Goal: Task Accomplishment & Management: Use online tool/utility

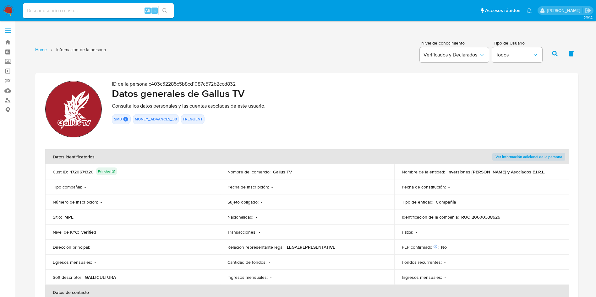
click at [84, 172] on div "1720671320 Principal" at bounding box center [93, 172] width 47 height 9
drag, startPoint x: 446, startPoint y: 171, endPoint x: 532, endPoint y: 173, distance: 86.4
click at [532, 173] on div "Nombre de la entidad : Inversiones [PERSON_NAME] y Asociados E.I.R.L." at bounding box center [482, 172] width 160 height 6
click at [494, 218] on p "RUC 20600338626" at bounding box center [480, 218] width 39 height 6
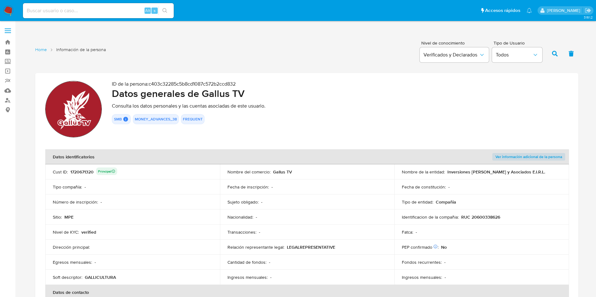
click at [494, 218] on p "RUC 20600338626" at bounding box center [480, 218] width 39 height 6
drag, startPoint x: 271, startPoint y: 171, endPoint x: 296, endPoint y: 173, distance: 24.9
click at [296, 173] on div "Nombre del comercio : Gallus TV" at bounding box center [307, 172] width 160 height 6
drag, startPoint x: 204, startPoint y: 94, endPoint x: 245, endPoint y: 95, distance: 41.5
click at [245, 95] on h2 "Datos generales de Gallus TV" at bounding box center [340, 93] width 456 height 13
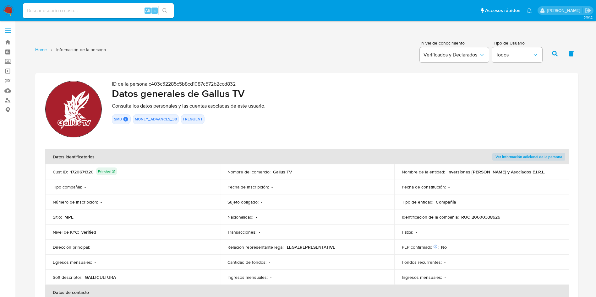
click at [107, 8] on input at bounding box center [98, 11] width 151 height 8
paste input "1736547397"
type input "1736547397"
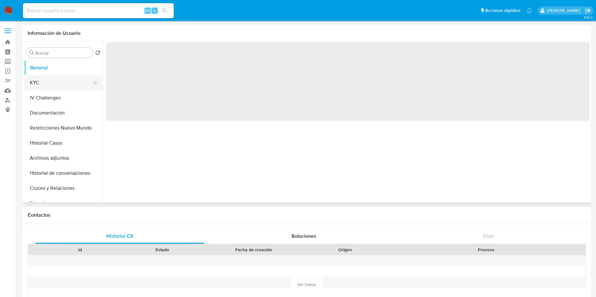
select select "10"
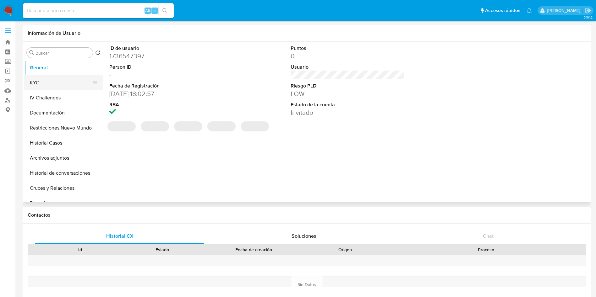
click at [52, 82] on button "KYC" at bounding box center [60, 82] width 73 height 15
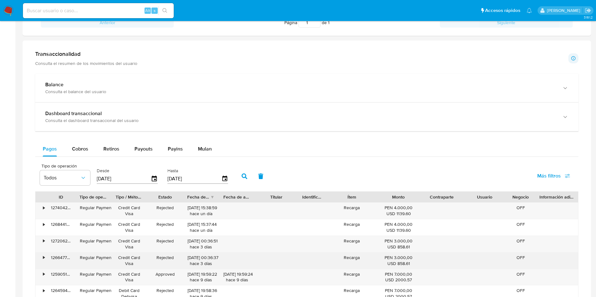
scroll to position [330, 0]
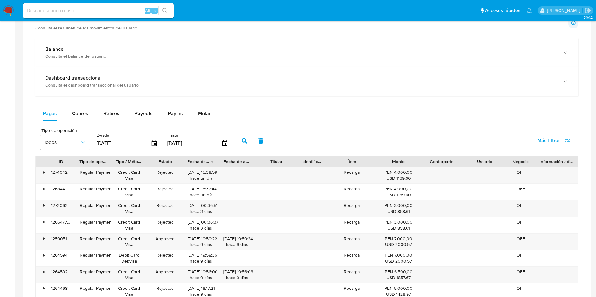
click at [82, 6] on div "Alt s" at bounding box center [98, 10] width 151 height 15
click at [85, 11] on input at bounding box center [98, 11] width 151 height 8
paste input "1831767388"
type input "1831767388"
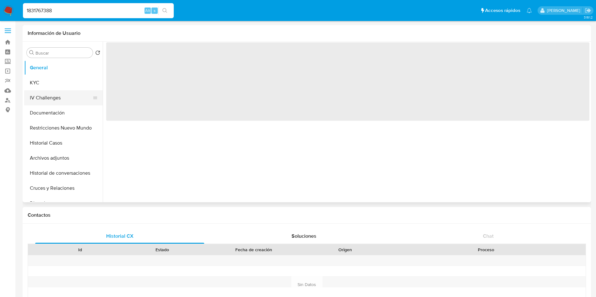
select select "10"
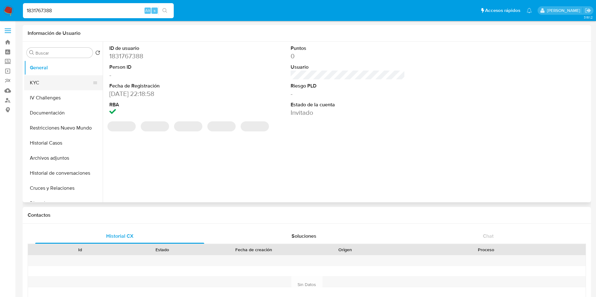
click at [76, 78] on button "KYC" at bounding box center [60, 82] width 73 height 15
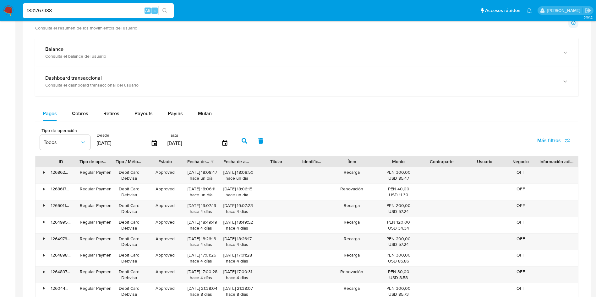
scroll to position [141, 0]
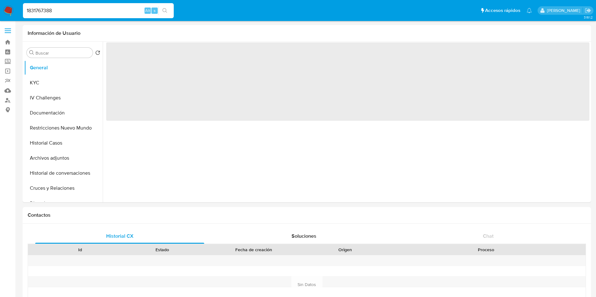
select select "10"
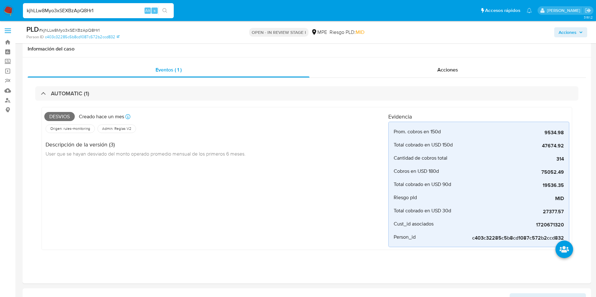
select select "10"
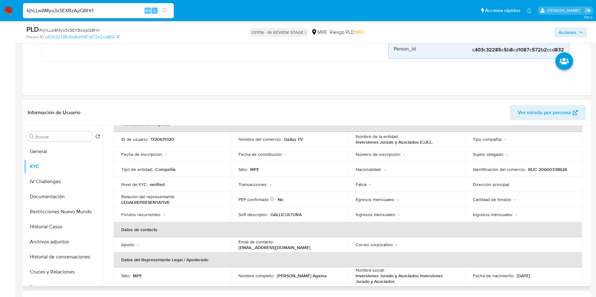
scroll to position [27, 0]
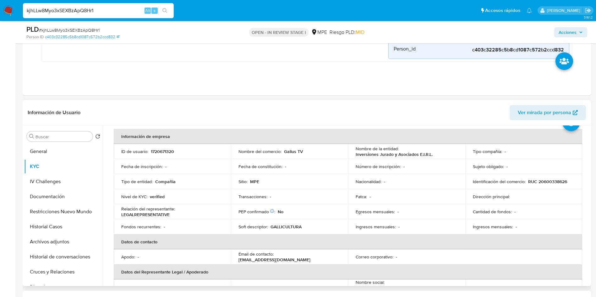
click at [292, 149] on p "Gallus TV" at bounding box center [293, 152] width 19 height 6
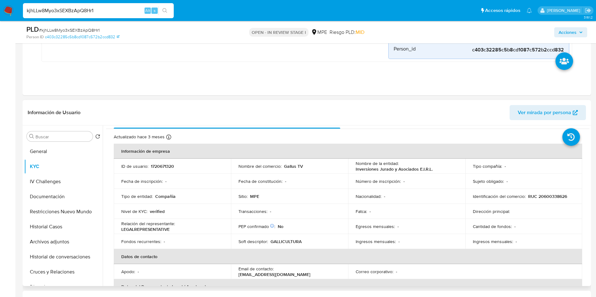
scroll to position [0, 0]
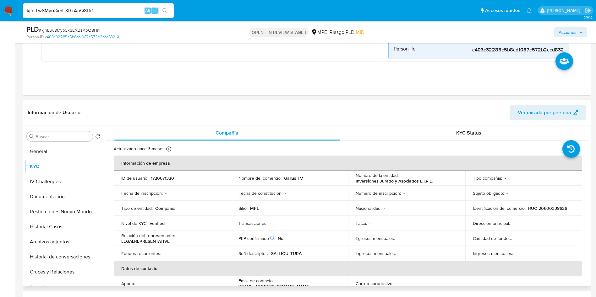
click at [289, 179] on p "Gallus TV" at bounding box center [293, 179] width 19 height 6
click at [541, 197] on td "Sujeto obligado : -" at bounding box center [523, 193] width 117 height 15
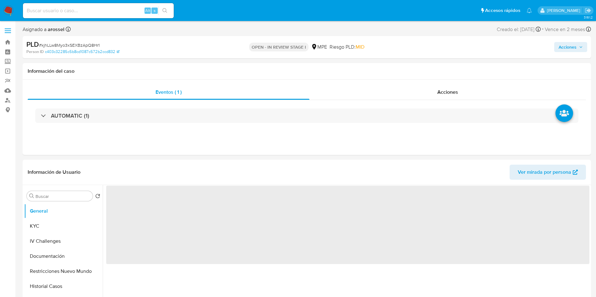
select select "10"
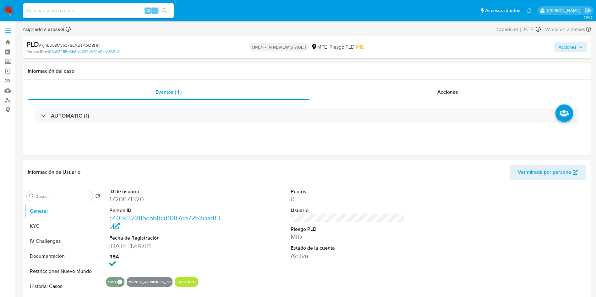
click at [547, 227] on div at bounding box center [529, 228] width 121 height 87
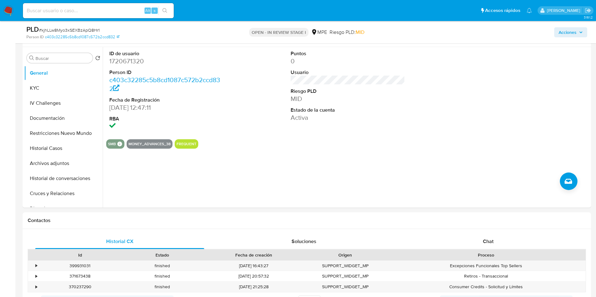
scroll to position [94, 0]
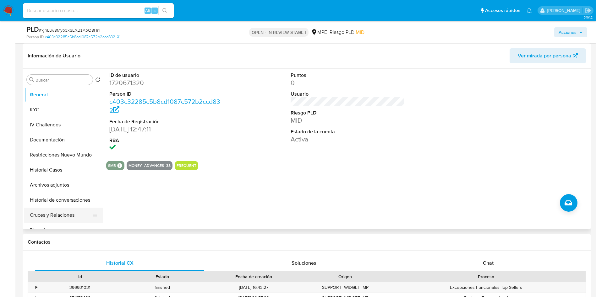
click at [65, 216] on button "Cruces y Relaciones" at bounding box center [60, 215] width 73 height 15
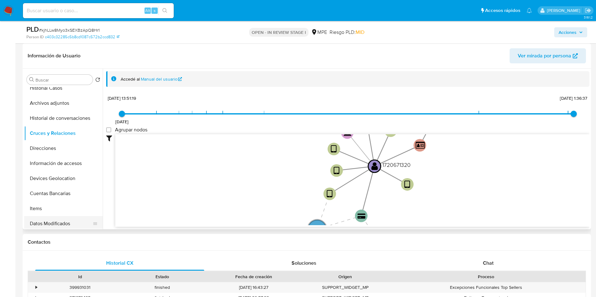
scroll to position [141, 0]
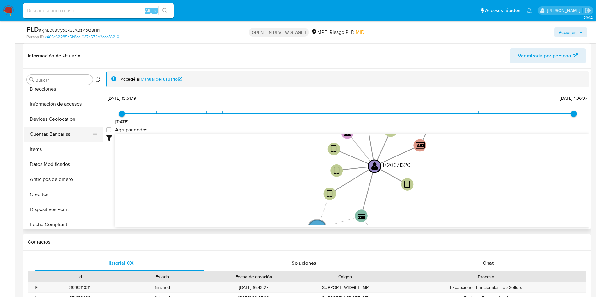
click at [59, 134] on button "Cuentas Bancarias" at bounding box center [60, 134] width 73 height 15
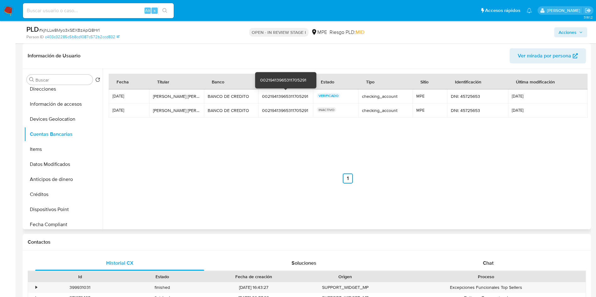
click at [279, 94] on div "00219413965311705291" at bounding box center [285, 97] width 47 height 6
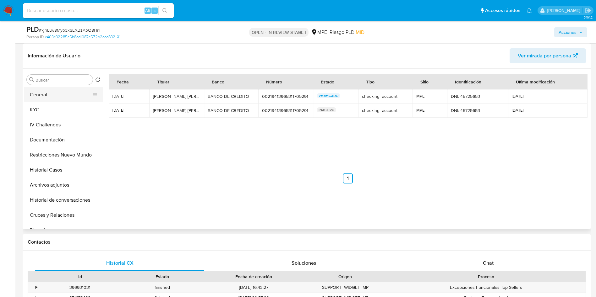
click at [49, 96] on button "General" at bounding box center [60, 94] width 73 height 15
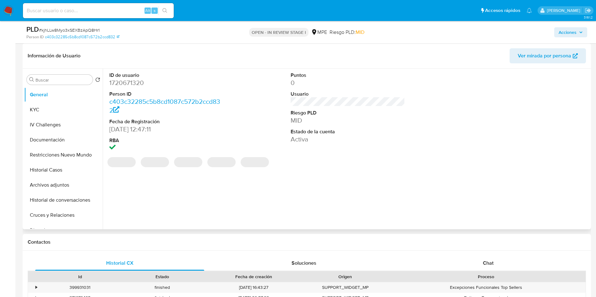
click at [129, 83] on dd "1720671320" at bounding box center [166, 83] width 115 height 9
copy dd "1720671320"
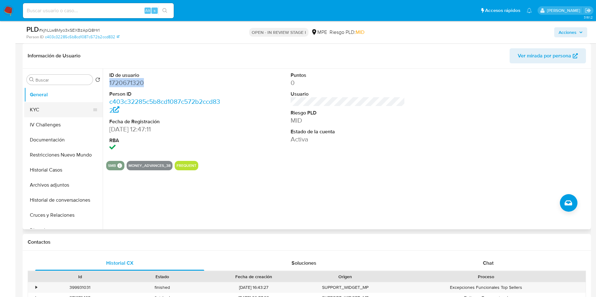
click at [59, 108] on button "KYC" at bounding box center [60, 109] width 73 height 15
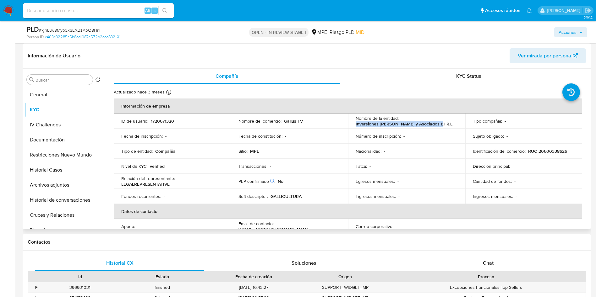
drag, startPoint x: 354, startPoint y: 125, endPoint x: 437, endPoint y: 125, distance: 82.9
click at [437, 125] on td "Nombre de la entidad : Inversiones Jurado y Asociados E.I.R.L." at bounding box center [406, 121] width 117 height 15
copy p "Inversiones Jurado y Asociados E.I.R.L."
click at [544, 146] on td "Identificación del comercio : RUC 20600338626" at bounding box center [523, 151] width 117 height 15
click at [545, 149] on p "RUC 20600338626" at bounding box center [547, 152] width 39 height 6
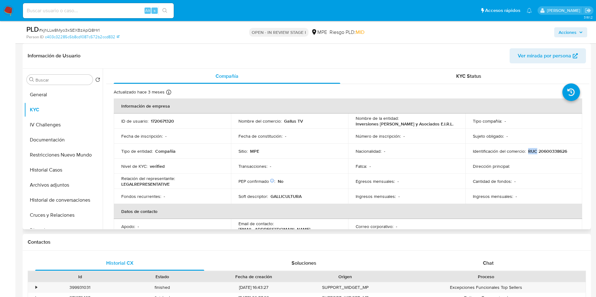
click at [545, 149] on p "RUC 20600338626" at bounding box center [547, 152] width 39 height 6
click at [553, 149] on p "RUC 20600338626" at bounding box center [547, 152] width 39 height 6
copy p "20600338626"
drag, startPoint x: 353, startPoint y: 123, endPoint x: 436, endPoint y: 124, distance: 82.3
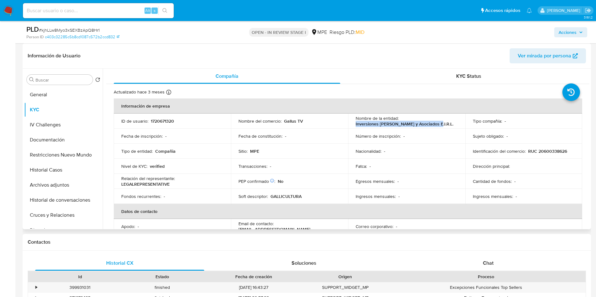
click at [436, 124] on td "Nombre de la entidad : Inversiones Jurado y Asociados E.I.R.L." at bounding box center [406, 121] width 117 height 15
copy p "Inversiones Jurado y Asociados E.I.R.L."
click at [261, 156] on td "Sitio : MPE" at bounding box center [289, 151] width 117 height 15
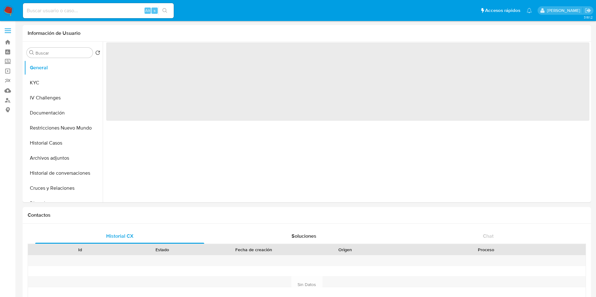
select select "10"
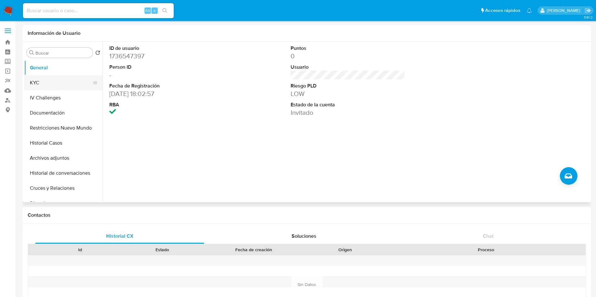
click at [52, 78] on button "KYC" at bounding box center [60, 82] width 73 height 15
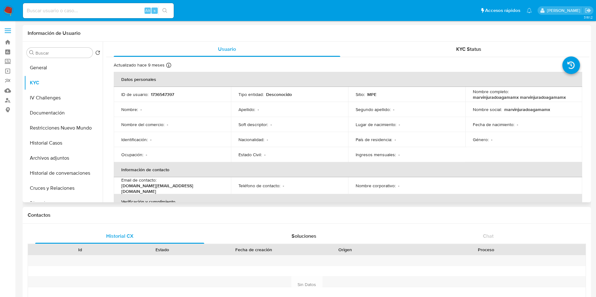
click at [185, 187] on p "[PERSON_NAME][DOMAIN_NAME][EMAIL_ADDRESS][PERSON_NAME][DOMAIN_NAME]" at bounding box center [171, 188] width 100 height 11
click at [185, 187] on p "marvin.jurado.agama.mx@gmail.com" at bounding box center [171, 188] width 100 height 11
click at [189, 188] on p "marvin.jurado.agama.mx@gmail.com" at bounding box center [171, 188] width 100 height 11
drag, startPoint x: 194, startPoint y: 189, endPoint x: 118, endPoint y: 191, distance: 76.0
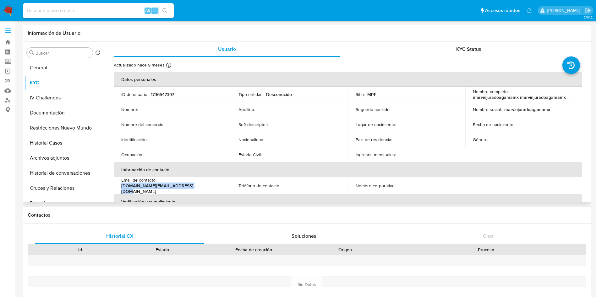
click at [118, 191] on td "Email de contacto : marvin.jurado.agama.mx@gmail.com" at bounding box center [172, 185] width 117 height 17
copy p "marvin.jurado.agama.mx@gmail.com"
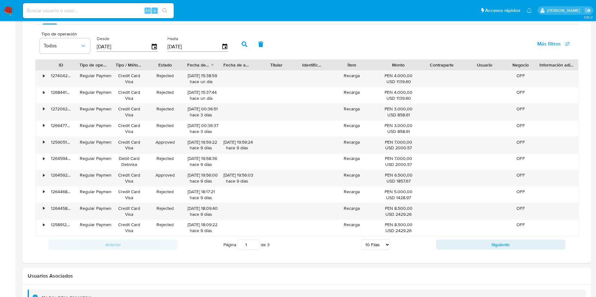
scroll to position [377, 0]
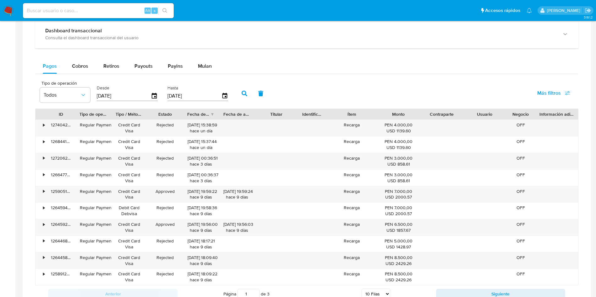
drag, startPoint x: 290, startPoint y: 113, endPoint x: 299, endPoint y: 116, distance: 8.9
click at [298, 116] on div "Titular" at bounding box center [276, 114] width 43 height 11
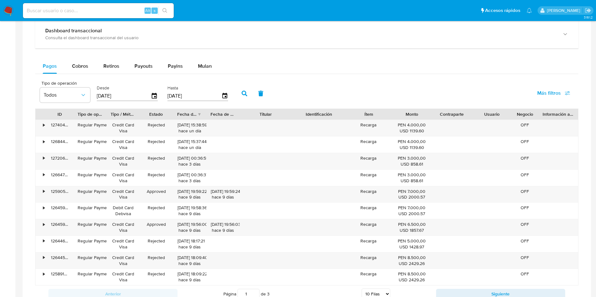
drag, startPoint x: 296, startPoint y: 116, endPoint x: 307, endPoint y: 116, distance: 11.6
click at [307, 116] on div "ID Tipo de operación Tipo / Método Estado Fecha de creación Fecha de aprobación…" at bounding box center [306, 114] width 542 height 11
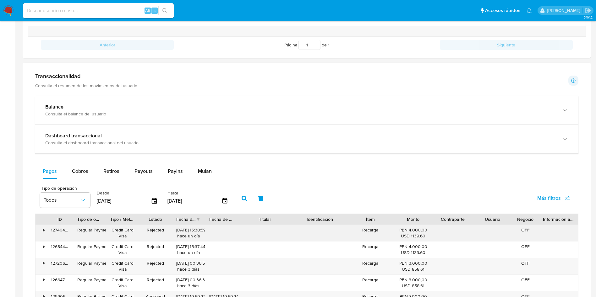
scroll to position [330, 0]
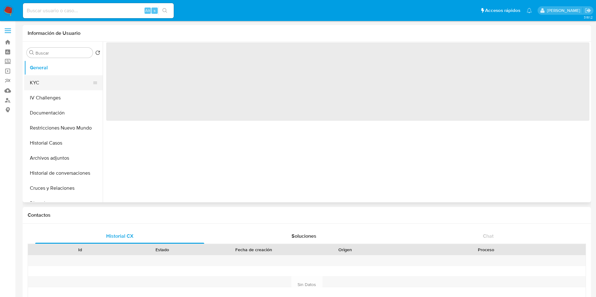
select select "10"
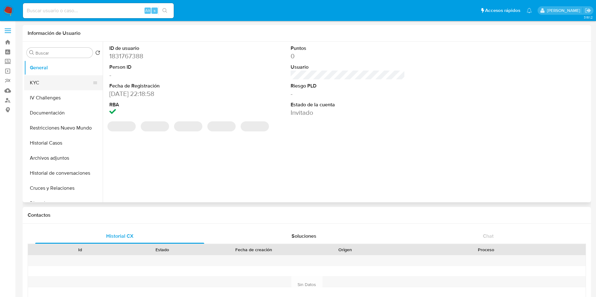
click at [39, 79] on button "KYC" at bounding box center [60, 82] width 73 height 15
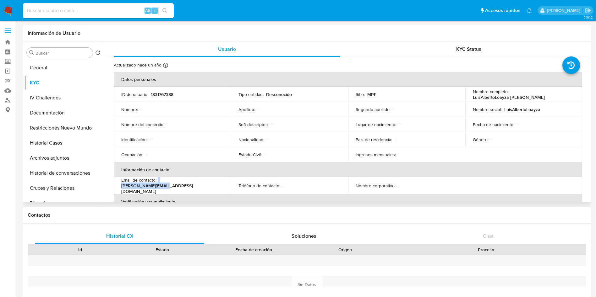
drag, startPoint x: 157, startPoint y: 183, endPoint x: 204, endPoint y: 183, distance: 47.1
click at [204, 183] on div "Email de contacto : [PERSON_NAME][EMAIL_ADDRESS][DOMAIN_NAME]" at bounding box center [172, 185] width 102 height 17
copy div "loayza@gallustv.com"
click at [113, 11] on input at bounding box center [98, 11] width 151 height 8
paste input "1781295822"
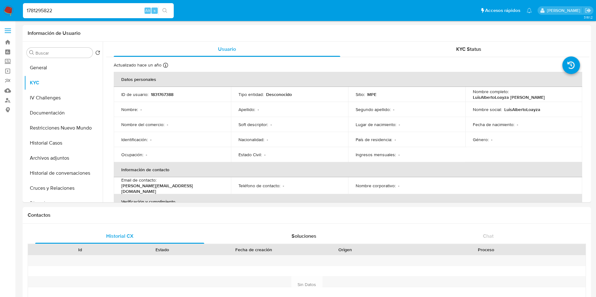
type input "1781295822"
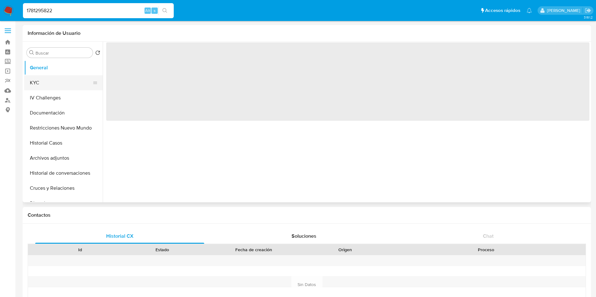
click at [54, 81] on button "KYC" at bounding box center [60, 82] width 73 height 15
select select "10"
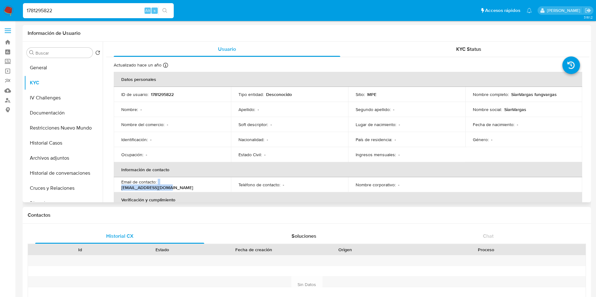
drag, startPoint x: 158, startPoint y: 184, endPoint x: 218, endPoint y: 182, distance: 60.1
click at [218, 182] on td "Email de contacto : fungvargas@gmail.com" at bounding box center [172, 184] width 117 height 15
copy div "fungvargas@gmail.com"
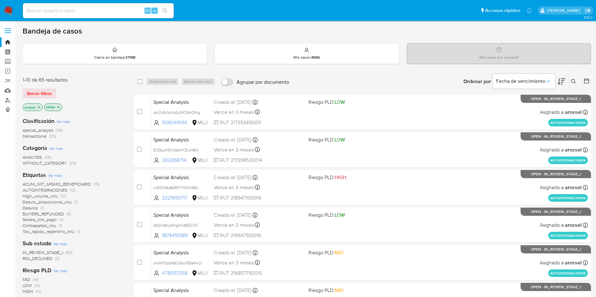
click at [49, 260] on span "ROI_DECLINED" at bounding box center [38, 259] width 30 height 6
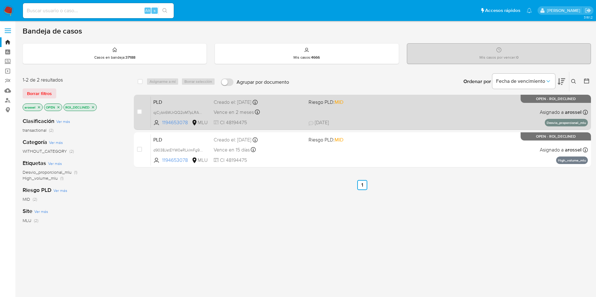
click at [393, 117] on div "PLD qjCybk6WJrQQ2oM7pLRATFyW 1194653078 MLU Riesgo PLD: MID Creado el: [DATE] C…" at bounding box center [369, 112] width 437 height 32
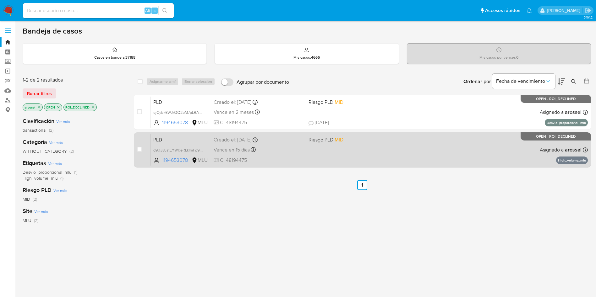
click at [307, 156] on div "PLD d9038JstEYW0eRLklmFg9f6N 1194653078 MLU Riesgo PLD: MID Creado el: [DATE] C…" at bounding box center [369, 150] width 437 height 32
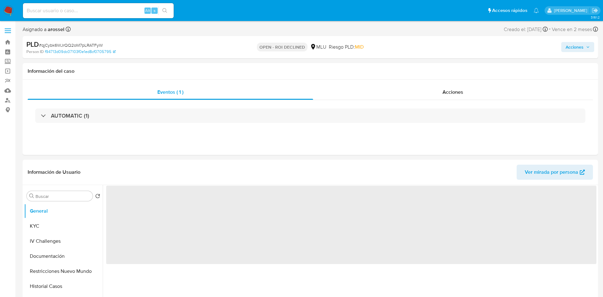
select select "10"
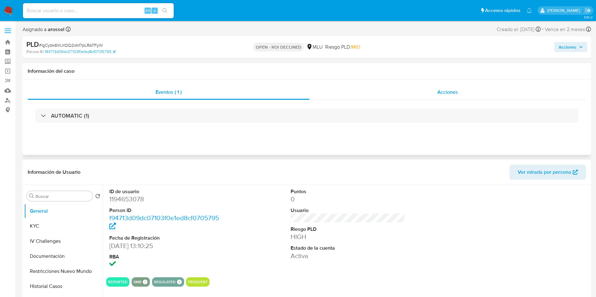
click at [440, 92] on span "Acciones" at bounding box center [447, 92] width 21 height 7
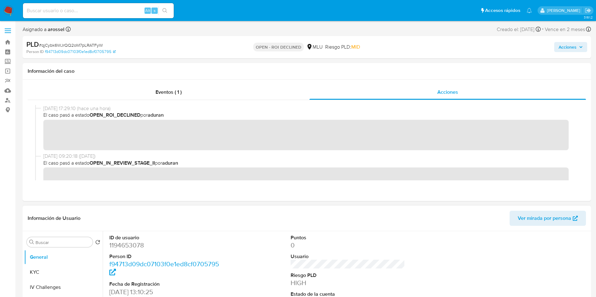
click at [400, 209] on div "Información de Usuario Ver mirada por persona" at bounding box center [307, 218] width 568 height 25
click at [579, 39] on div "PLD # qjCybk6WJrQQ2oM7pLRATFyW Person ID f94713d09dc07103f0e1ed8cf0705795 OPEN …" at bounding box center [307, 47] width 568 height 22
click at [578, 48] on span "Acciones" at bounding box center [570, 47] width 24 height 9
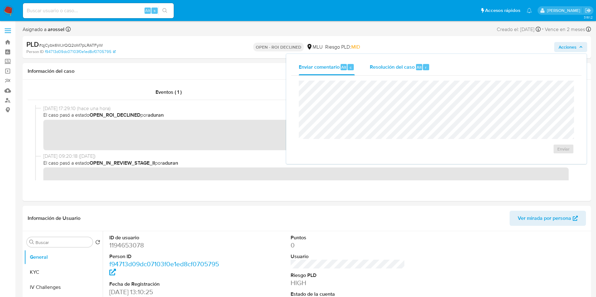
click at [428, 64] on div "Alt r" at bounding box center [422, 67] width 13 height 6
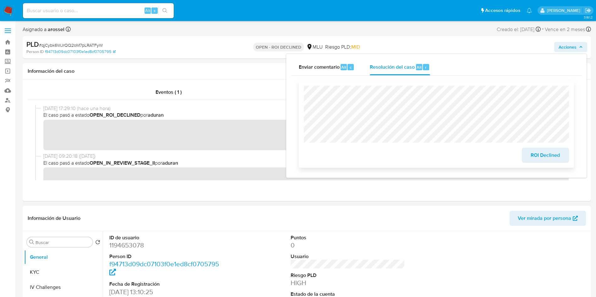
click at [531, 159] on span "ROI Declined" at bounding box center [545, 156] width 31 height 14
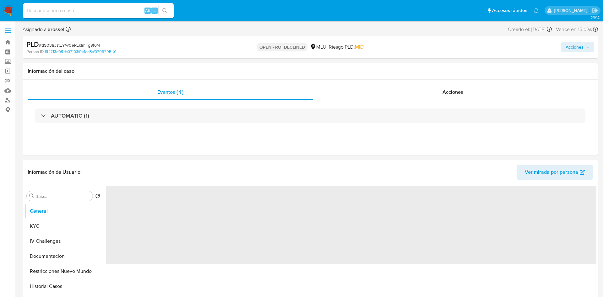
select select "10"
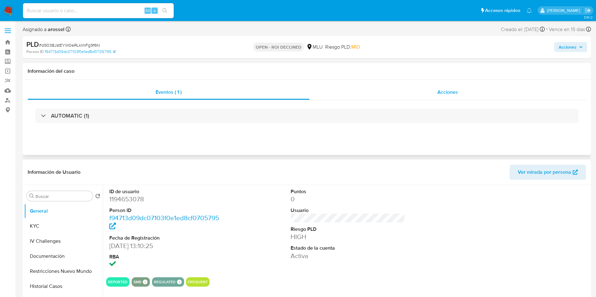
click at [440, 90] on span "Acciones" at bounding box center [447, 92] width 21 height 7
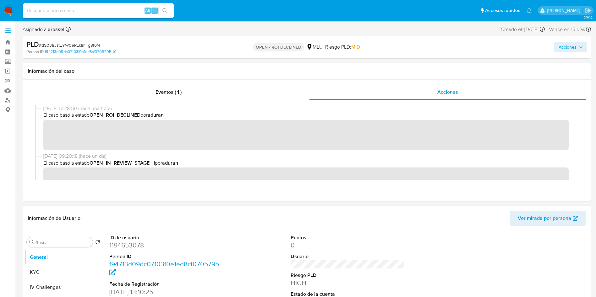
click at [346, 209] on div "Información de Usuario Ver mirada por persona" at bounding box center [307, 218] width 568 height 25
click at [567, 49] on span "Acciones" at bounding box center [567, 47] width 18 height 10
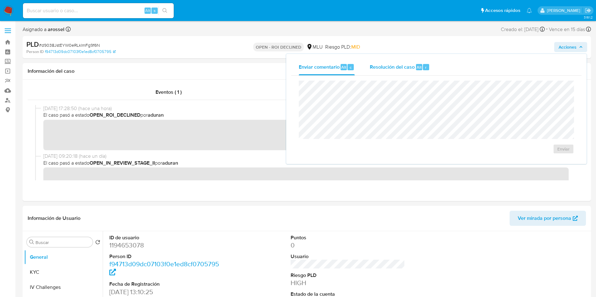
click at [410, 63] on div "Resolución del caso Alt r" at bounding box center [400, 67] width 60 height 16
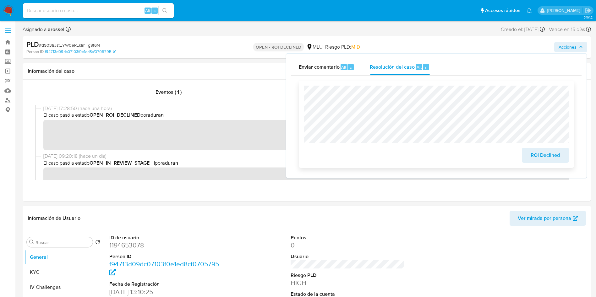
click at [536, 158] on span "ROI Declined" at bounding box center [545, 156] width 31 height 14
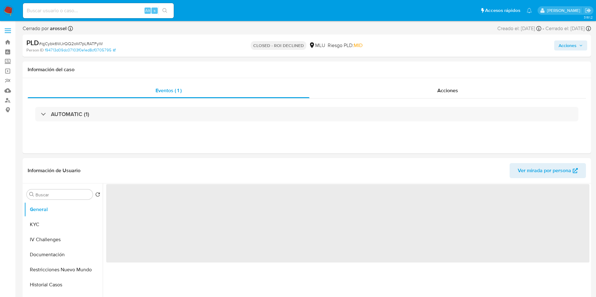
select select "10"
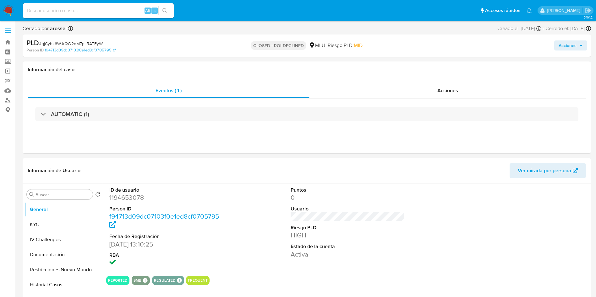
click at [96, 43] on span "# qjCybk6WJrQQ2oM7pLRATFyW" at bounding box center [71, 44] width 64 height 6
copy span "qjCybk6WJrQQ2oM7pLRATFyW"
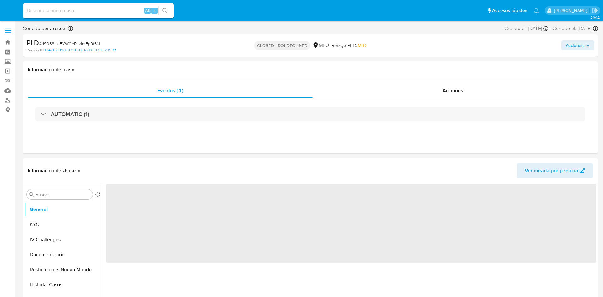
select select "10"
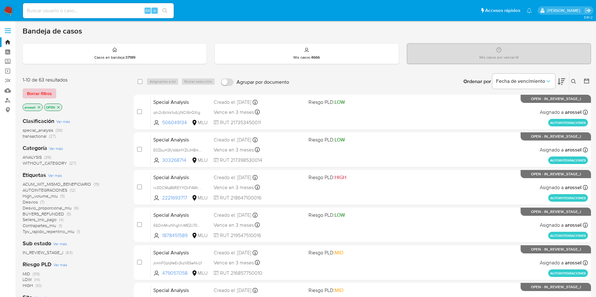
click at [50, 93] on span "Borrar filtros" at bounding box center [39, 93] width 25 height 9
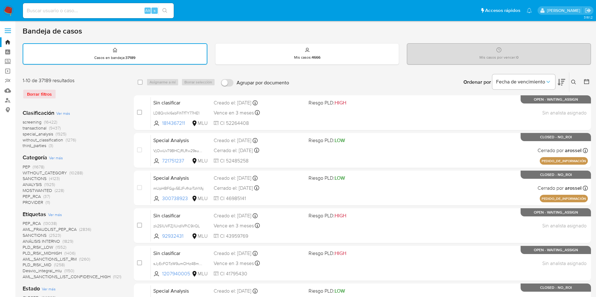
click at [587, 80] on icon at bounding box center [586, 82] width 6 height 6
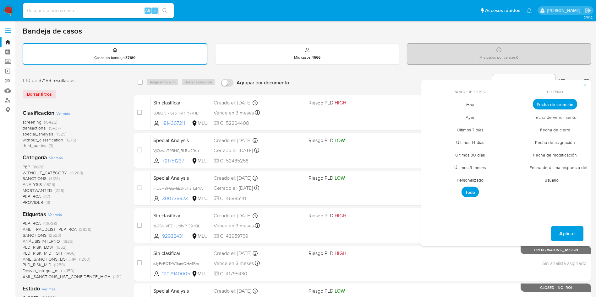
click at [474, 104] on span "Hoy" at bounding box center [469, 104] width 21 height 13
drag, startPoint x: 544, startPoint y: 131, endPoint x: 546, endPoint y: 140, distance: 9.2
click at [545, 131] on span "Fecha de cierre" at bounding box center [554, 129] width 43 height 13
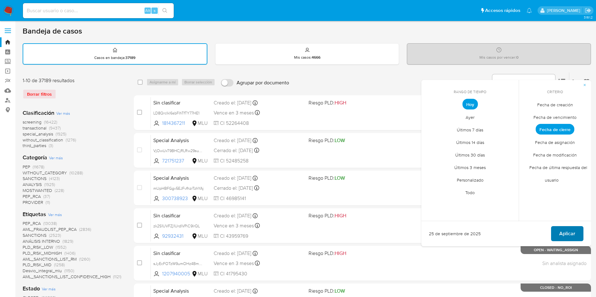
click at [567, 235] on span "Aplicar" at bounding box center [567, 234] width 16 height 14
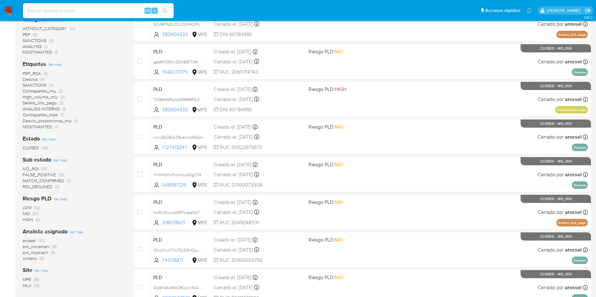
scroll to position [141, 0]
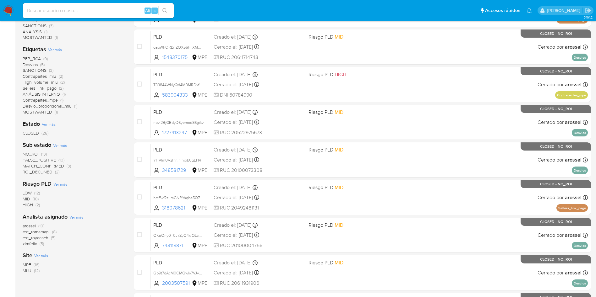
click at [34, 226] on span "arossel" at bounding box center [29, 226] width 13 height 6
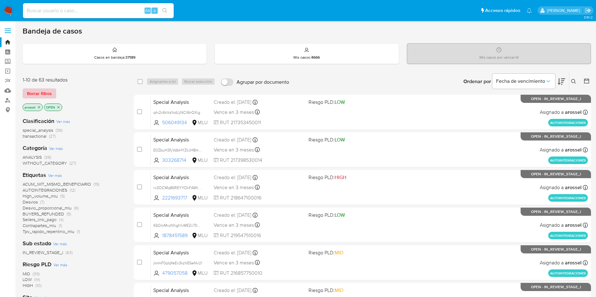
click at [43, 92] on span "Borrar filtros" at bounding box center [39, 93] width 25 height 9
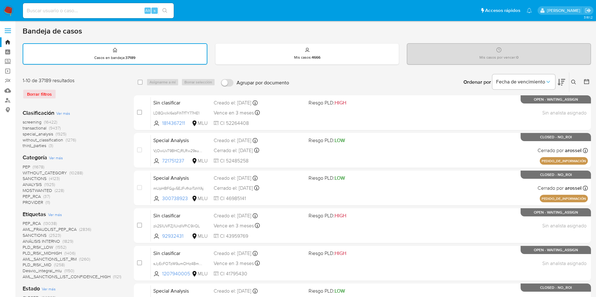
click at [587, 77] on div at bounding box center [584, 82] width 11 height 19
click at [587, 82] on icon at bounding box center [586, 82] width 6 height 6
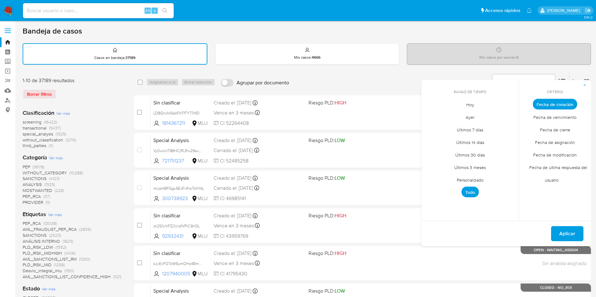
click at [486, 181] on span "Personalizado" at bounding box center [470, 180] width 40 height 13
click at [433, 135] on button "1" at bounding box center [432, 139] width 10 height 10
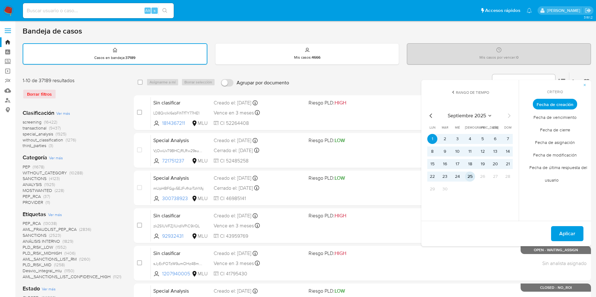
click at [474, 180] on td "25" at bounding box center [470, 177] width 10 height 10
click at [471, 177] on button "25" at bounding box center [470, 177] width 10 height 10
click at [547, 132] on span "Fecha de cierre" at bounding box center [554, 129] width 43 height 13
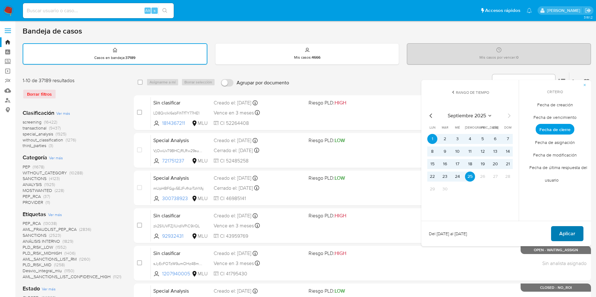
click at [569, 233] on span "Aplicar" at bounding box center [567, 234] width 16 height 14
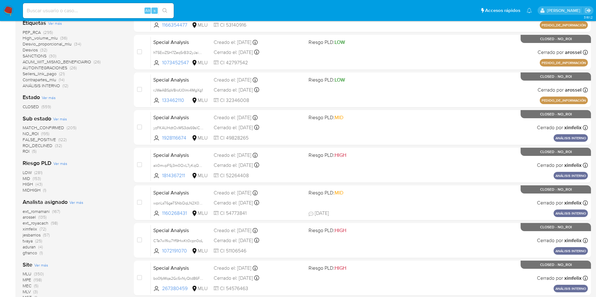
scroll to position [188, 0]
